Goal: Task Accomplishment & Management: Use online tool/utility

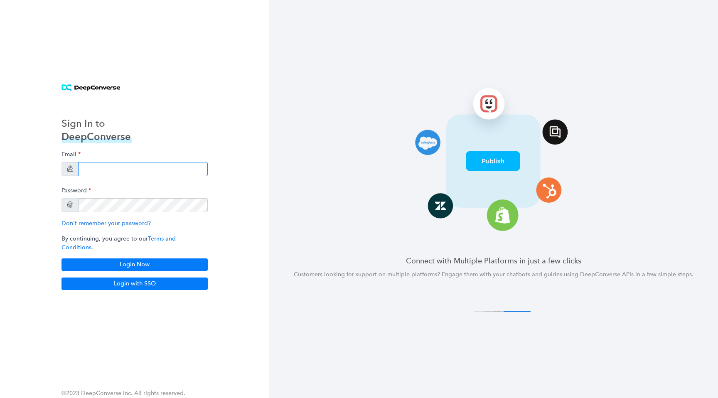
click at [163, 169] on input "email" at bounding box center [143, 169] width 130 height 14
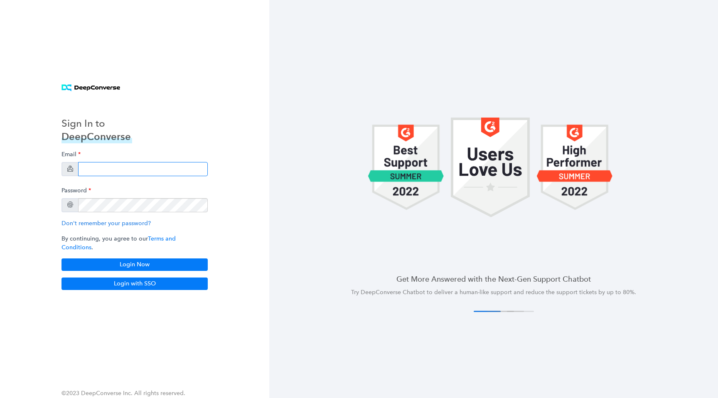
type input "[EMAIL_ADDRESS][DOMAIN_NAME]"
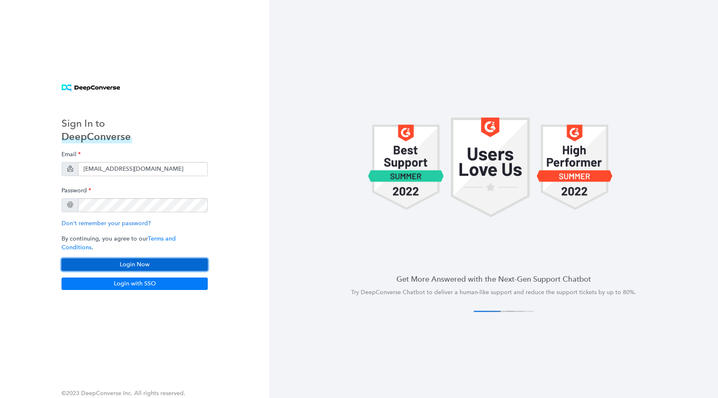
click at [164, 262] on button "Login Now" at bounding box center [134, 264] width 146 height 12
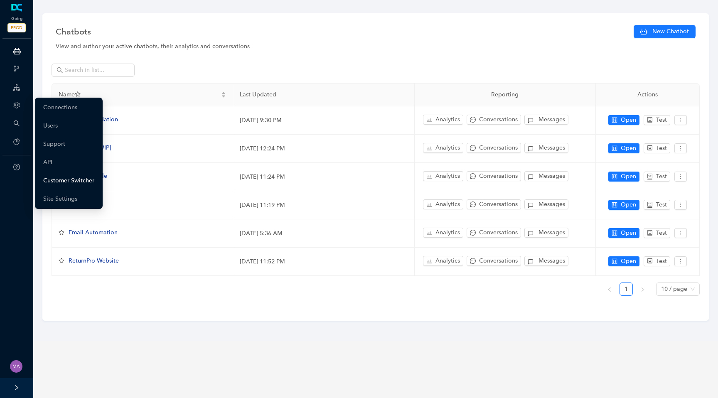
click at [63, 181] on link "Customer Switcher" at bounding box center [68, 180] width 51 height 17
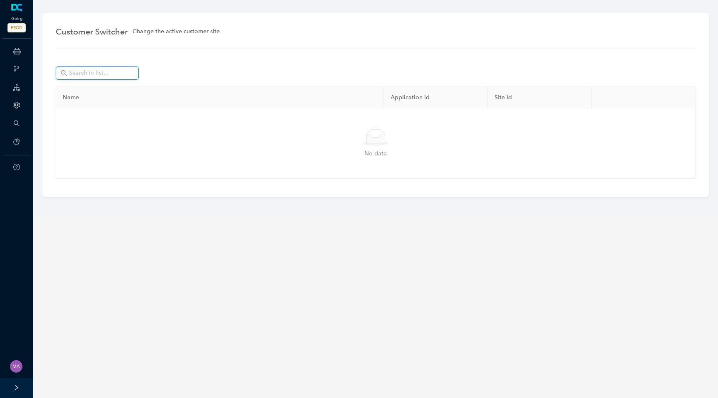
click at [100, 75] on input "text" at bounding box center [98, 73] width 58 height 9
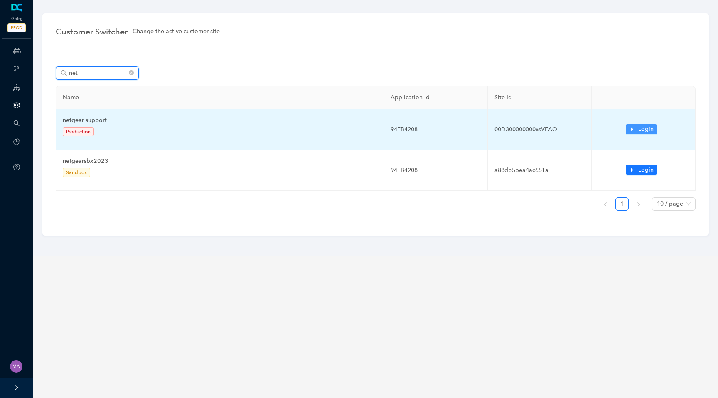
type input "net"
click at [631, 130] on icon "caret-right" at bounding box center [631, 129] width 2 height 4
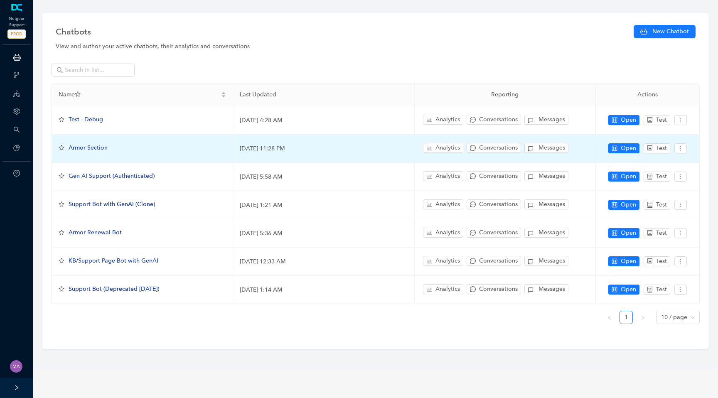
click at [97, 147] on span "Armor Section" at bounding box center [88, 147] width 39 height 7
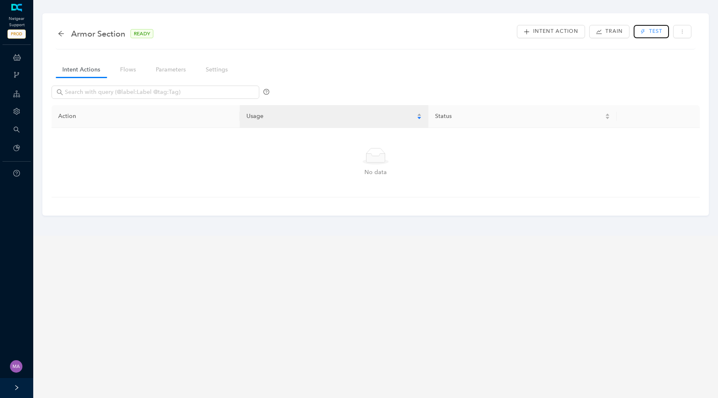
click at [650, 33] on span "Test" at bounding box center [655, 31] width 13 height 8
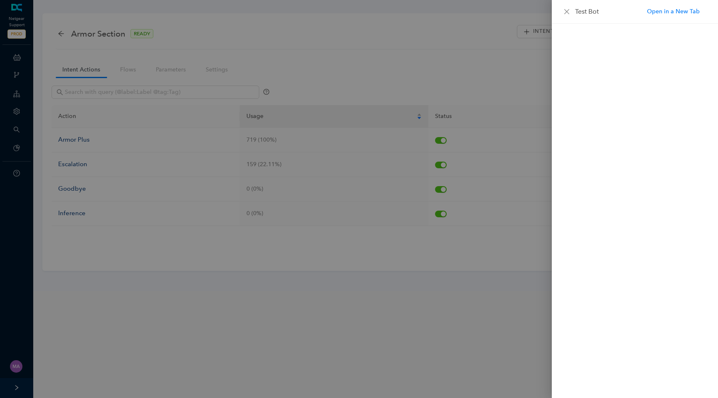
click at [568, 18] on div "Test Bot" at bounding box center [635, 12] width 166 height 24
click at [568, 12] on icon "close" at bounding box center [566, 11] width 5 height 5
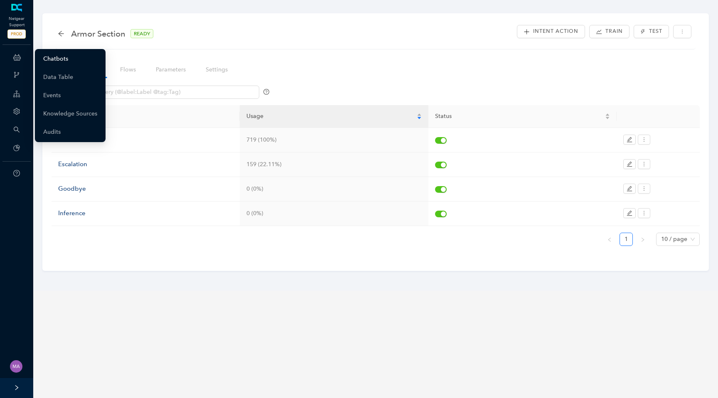
click at [54, 61] on link "Chatbots" at bounding box center [55, 59] width 25 height 17
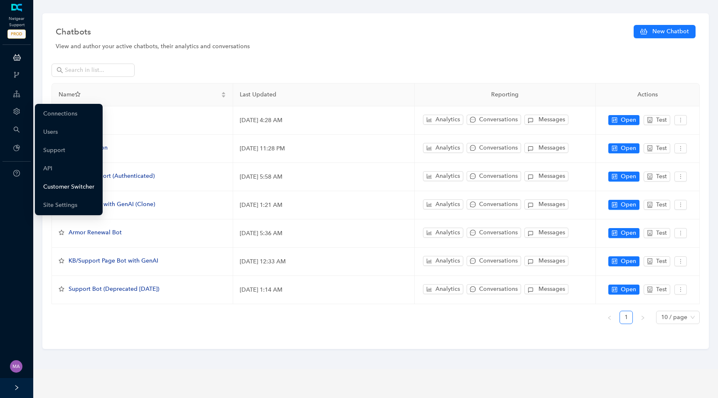
click at [59, 185] on link "Customer Switcher" at bounding box center [68, 187] width 51 height 17
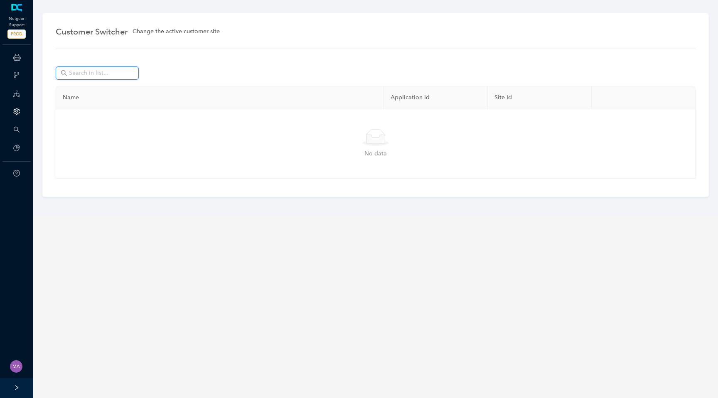
click at [99, 75] on input "text" at bounding box center [98, 73] width 58 height 9
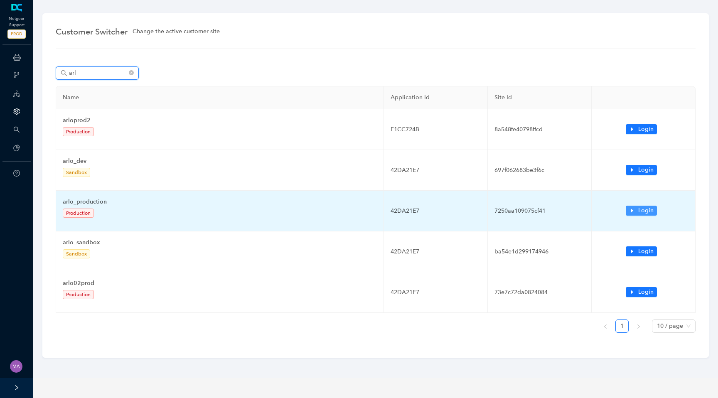
type input "arl"
click at [631, 211] on icon "caret-right" at bounding box center [631, 210] width 2 height 4
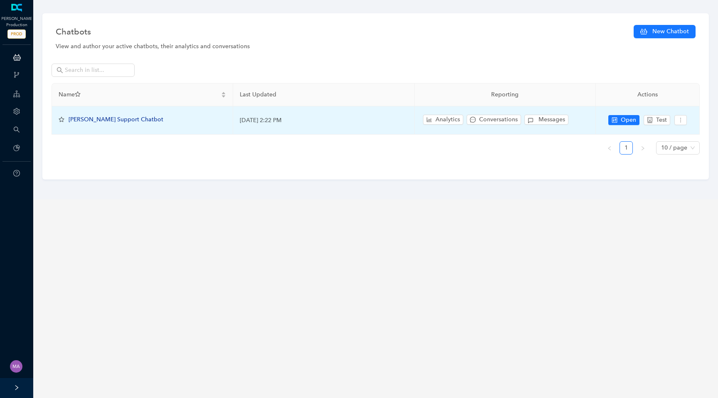
click at [111, 120] on span "Arlo Support Chatbot" at bounding box center [116, 119] width 95 height 7
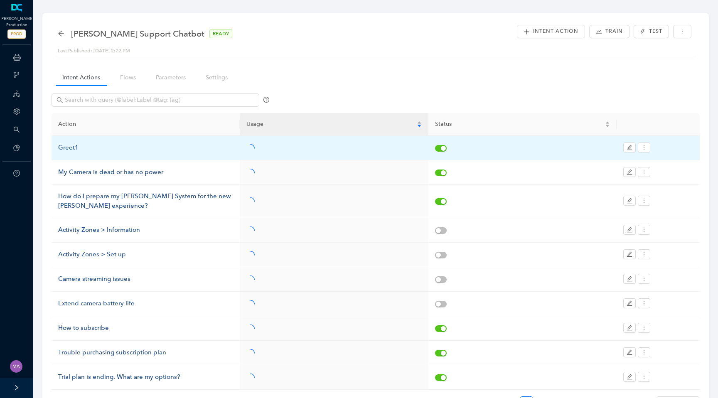
click at [70, 145] on div "Greet1" at bounding box center [145, 148] width 175 height 10
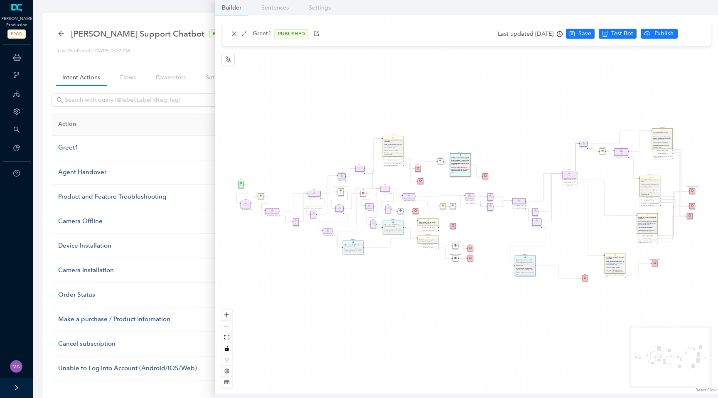
click at [289, 246] on div "End End Handoff To Support Product And Feature Troubleshooting Question Would y…" at bounding box center [466, 204] width 503 height 379
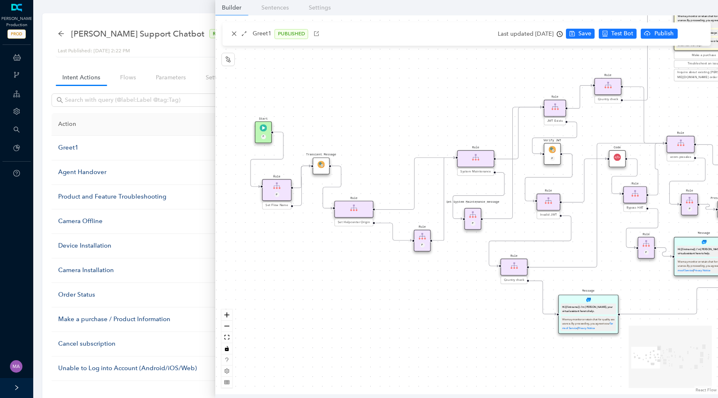
drag, startPoint x: 289, startPoint y: 246, endPoint x: 404, endPoint y: 312, distance: 131.5
click at [404, 312] on div "End End Handoff To Support Product And Feature Troubleshooting Question Would y…" at bounding box center [466, 204] width 503 height 379
click at [287, 243] on div "End End Handoff To Support Product And Feature Troubleshooting Question Would y…" at bounding box center [466, 204] width 503 height 379
click at [365, 259] on div "End End Handoff To Support Product And Feature Troubleshooting Question Would y…" at bounding box center [466, 204] width 503 height 379
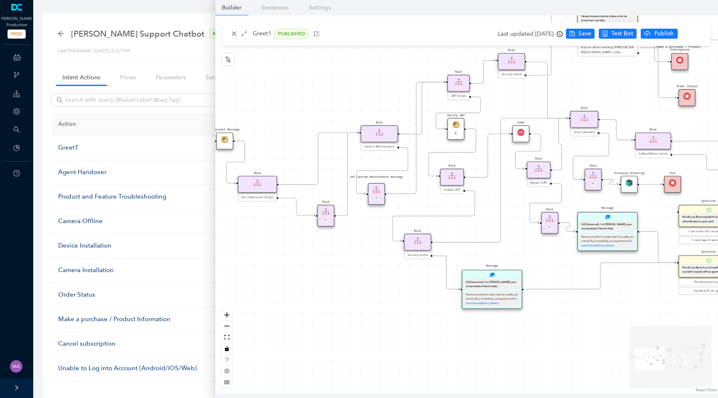
drag, startPoint x: 475, startPoint y: 112, endPoint x: 378, endPoint y: 86, distance: 100.4
click at [378, 86] on div "End End Handoff To Support Product And Feature Troubleshooting Question Would y…" at bounding box center [466, 204] width 503 height 379
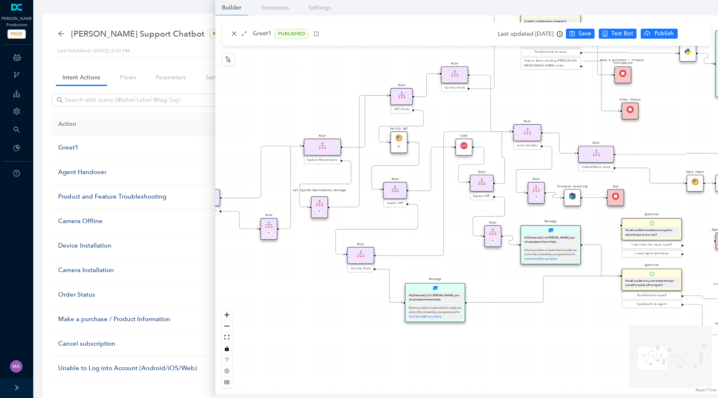
drag, startPoint x: 514, startPoint y: 101, endPoint x: 458, endPoint y: 114, distance: 57.6
click at [457, 114] on div "End End Handoff To Support Product And Feature Troubleshooting Question Would y…" at bounding box center [466, 204] width 503 height 379
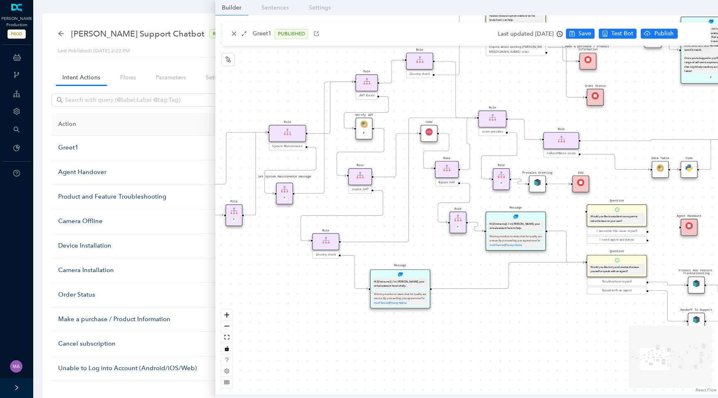
drag, startPoint x: 462, startPoint y: 106, endPoint x: 427, endPoint y: 93, distance: 37.7
click at [427, 93] on div "End End Handoff To Support Product And Feature Troubleshooting Question Would y…" at bounding box center [466, 204] width 503 height 379
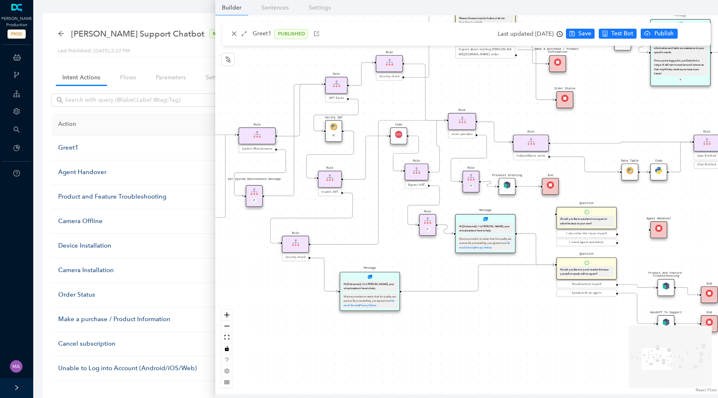
drag, startPoint x: 426, startPoint y: 245, endPoint x: 382, endPoint y: 252, distance: 44.5
click at [382, 252] on div "End End Handoff To Support Product And Feature Troubleshooting Question Would y…" at bounding box center [466, 204] width 503 height 379
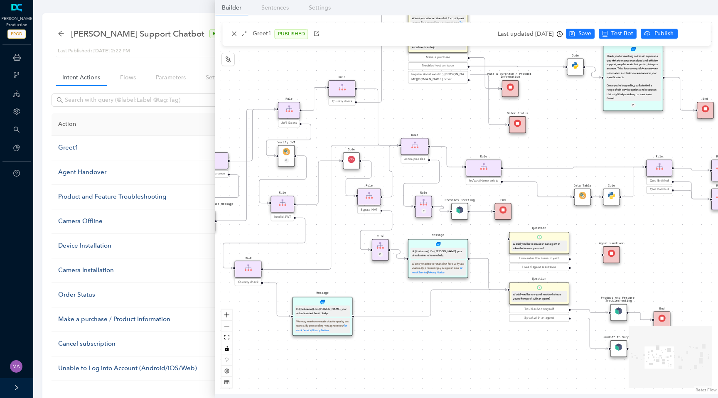
drag, startPoint x: 387, startPoint y: 199, endPoint x: 353, endPoint y: 221, distance: 40.0
click at [353, 221] on div "End End Handoff To Support Product And Feature Troubleshooting Question Would y…" at bounding box center [466, 204] width 503 height 379
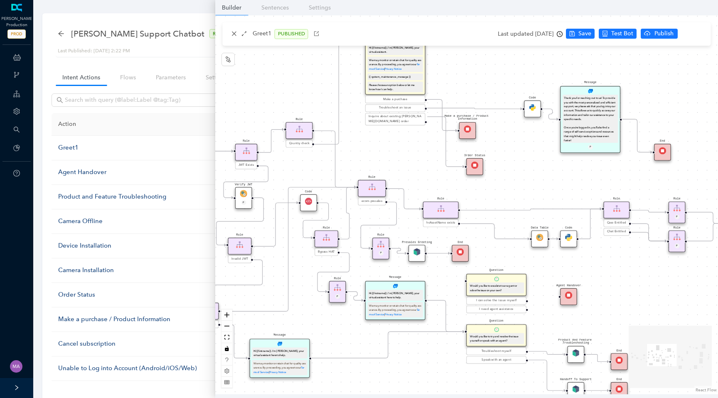
drag, startPoint x: 466, startPoint y: 130, endPoint x: 422, endPoint y: 182, distance: 67.4
click at [422, 182] on div "End End Handoff To Support Product And Feature Troubleshooting Question Would y…" at bounding box center [466, 204] width 503 height 379
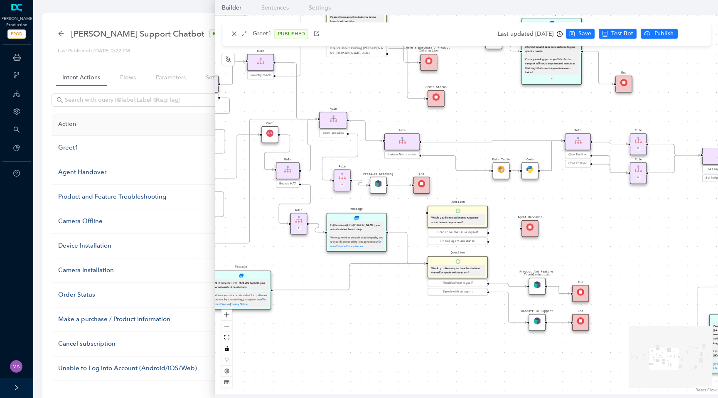
drag, startPoint x: 531, startPoint y: 190, endPoint x: 494, endPoint y: 113, distance: 86.0
click at [494, 113] on div "End End Handoff To Support Product And Feature Troubleshooting Question Would y…" at bounding box center [466, 204] width 503 height 379
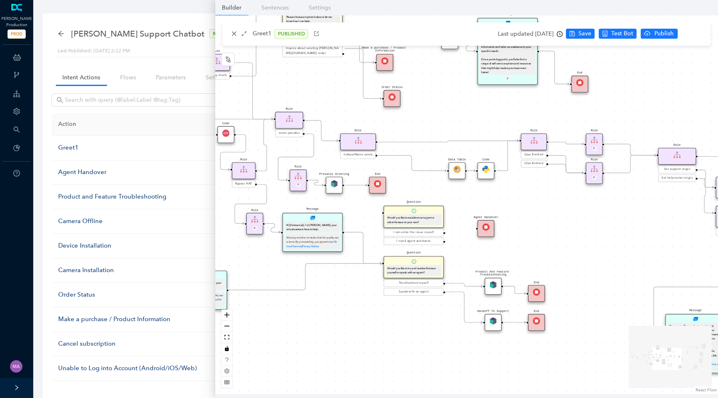
drag, startPoint x: 392, startPoint y: 333, endPoint x: 348, endPoint y: 333, distance: 44.0
click at [348, 333] on div "End End Handoff To Support Product And Feature Troubleshooting Question Would y…" at bounding box center [466, 204] width 503 height 379
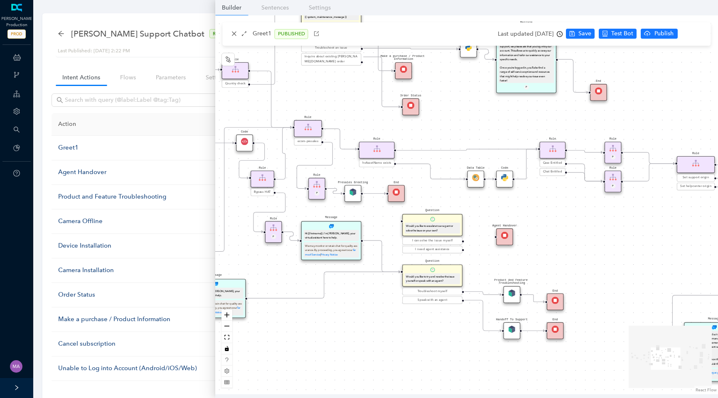
drag, startPoint x: 333, startPoint y: 313, endPoint x: 351, endPoint y: 321, distance: 20.5
click at [351, 321] on div "End End Handoff To Support Product And Feature Troubleshooting Question Would y…" at bounding box center [466, 204] width 503 height 379
drag, startPoint x: 576, startPoint y: 228, endPoint x: 499, endPoint y: 228, distance: 77.3
click at [498, 228] on div "End End Handoff To Support Product And Feature Troubleshooting Question Would y…" at bounding box center [466, 204] width 503 height 379
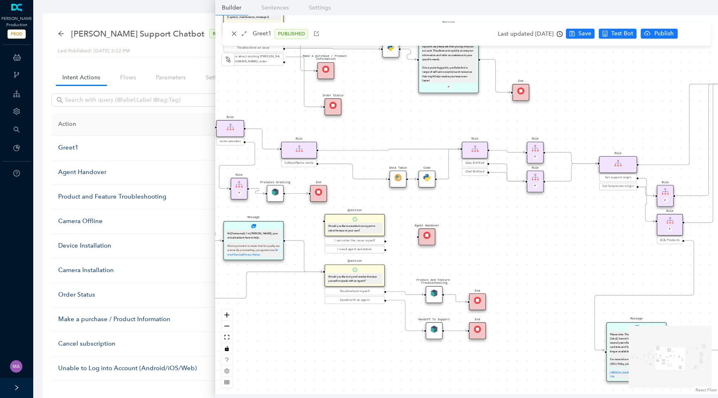
click at [395, 179] on img at bounding box center [398, 177] width 7 height 7
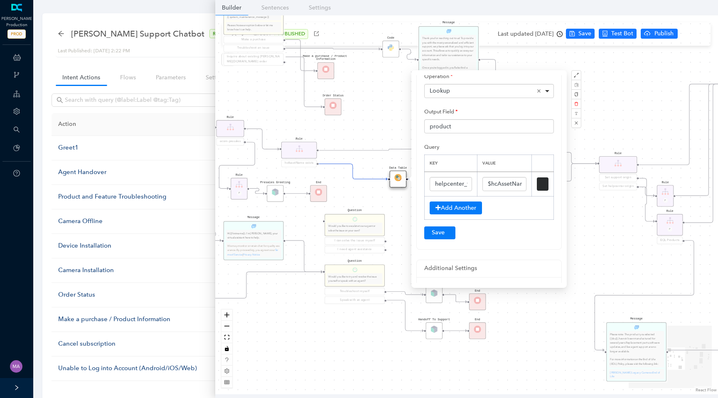
scroll to position [86, 0]
click at [496, 182] on input "$hcAssetName" at bounding box center [504, 183] width 44 height 14
click at [366, 120] on div "End End Handoff To Support Product And Feature Troubleshooting Question Would y…" at bounding box center [466, 204] width 503 height 379
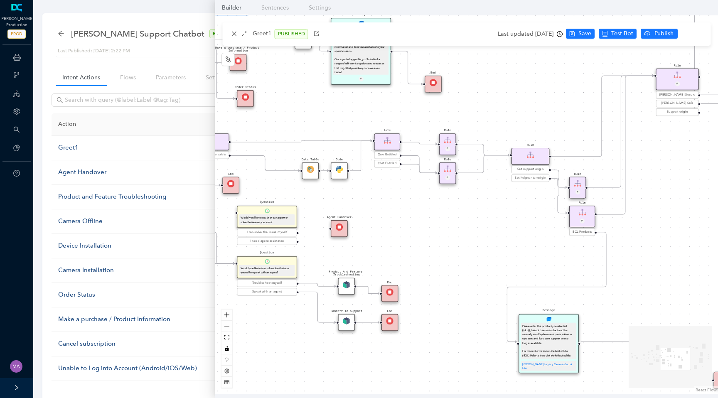
drag, startPoint x: 537, startPoint y: 238, endPoint x: 424, endPoint y: 224, distance: 113.4
click at [424, 224] on div "End End Handoff To Support Product And Feature Troubleshooting Question Would y…" at bounding box center [466, 204] width 503 height 379
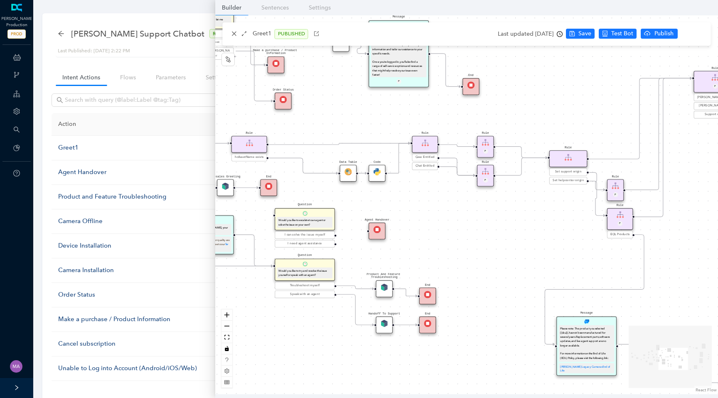
drag, startPoint x: 424, startPoint y: 224, endPoint x: 487, endPoint y: 232, distance: 63.2
click at [487, 232] on div "End End Handoff To Support Product And Feature Troubleshooting Question Would y…" at bounding box center [466, 204] width 503 height 379
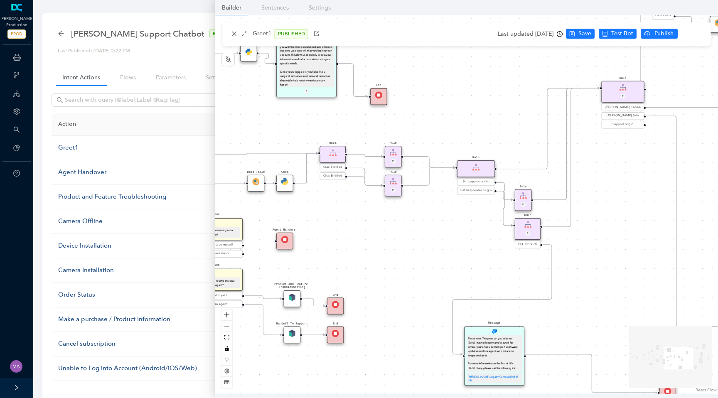
drag, startPoint x: 518, startPoint y: 227, endPoint x: 345, endPoint y: 236, distance: 172.6
click at [345, 237] on div "End End Handoff To Support Product And Feature Troubleshooting Question Would y…" at bounding box center [466, 204] width 503 height 379
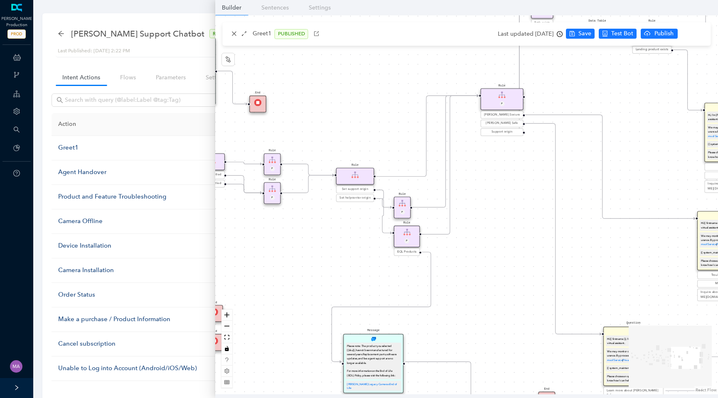
drag, startPoint x: 538, startPoint y: 210, endPoint x: 497, endPoint y: 218, distance: 41.5
click at [497, 218] on div "End End Handoff To Support Product And Feature Troubleshooting Question Would y…" at bounding box center [466, 204] width 503 height 379
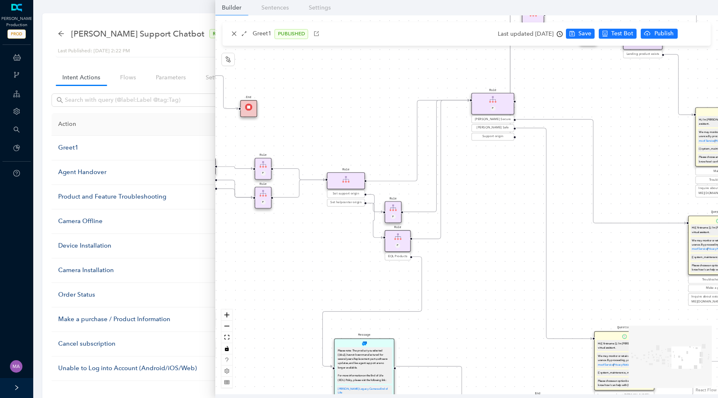
drag, startPoint x: 507, startPoint y: 194, endPoint x: 456, endPoint y: 221, distance: 58.0
click at [456, 221] on div "End End Handoff To Support Product And Feature Troubleshooting Question Would y…" at bounding box center [466, 204] width 503 height 379
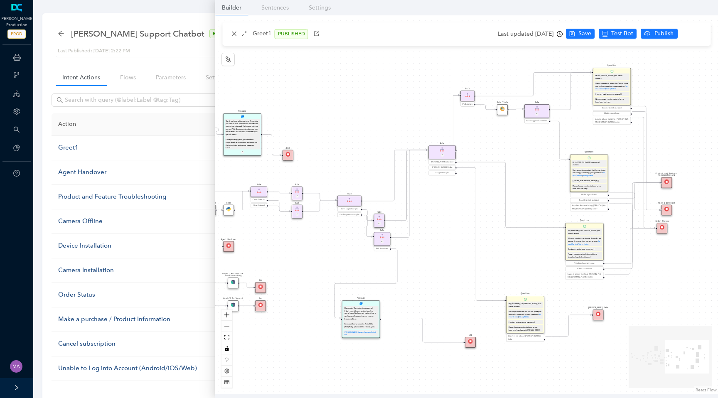
drag, startPoint x: 500, startPoint y: 131, endPoint x: 454, endPoint y: 131, distance: 45.7
click at [454, 131] on div "End End Handoff To Support Product And Feature Troubleshooting Question Would y…" at bounding box center [466, 204] width 503 height 379
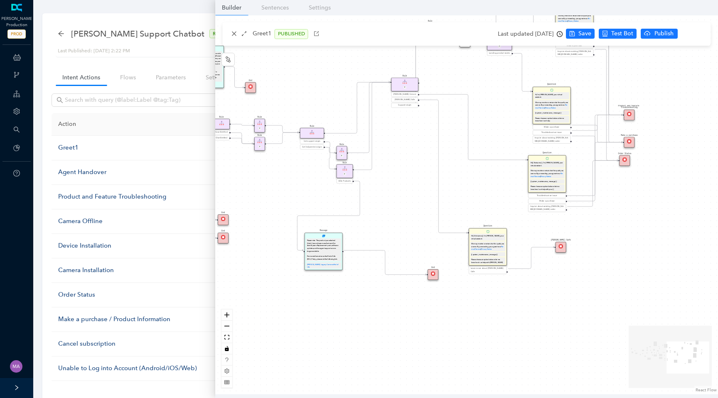
drag, startPoint x: 501, startPoint y: 175, endPoint x: 501, endPoint y: 108, distance: 67.3
click at [501, 108] on div "End End Handoff To Support Product And Feature Troubleshooting Question Would y…" at bounding box center [466, 204] width 503 height 379
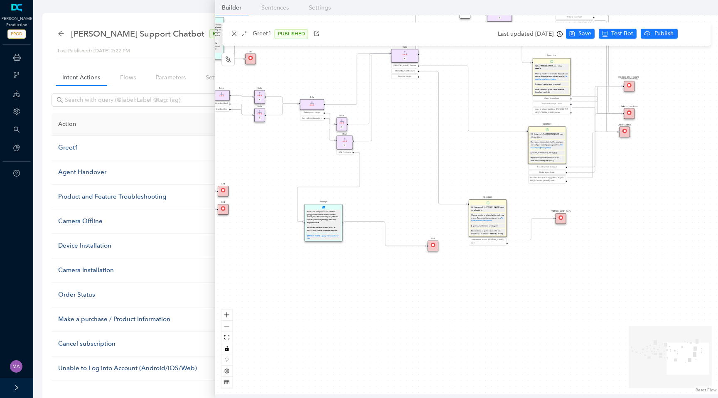
drag, startPoint x: 396, startPoint y: 216, endPoint x: 396, endPoint y: 186, distance: 29.1
click at [396, 186] on div "End End Handoff To Support Product And Feature Troubleshooting Question Would y…" at bounding box center [466, 204] width 503 height 379
